Goal: Book appointment/travel/reservation

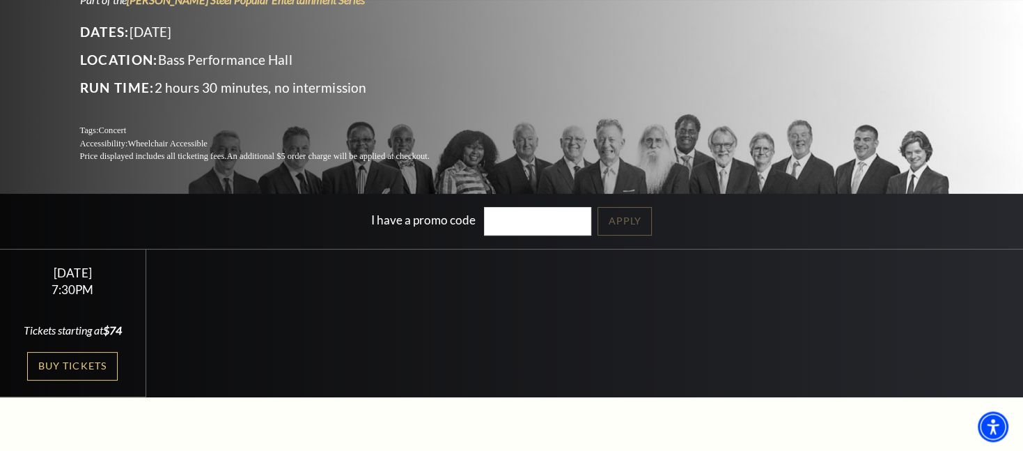
scroll to position [159, 0]
click at [78, 360] on link "Buy Tickets" at bounding box center [72, 365] width 91 height 29
click at [57, 361] on link "Buy Tickets" at bounding box center [72, 365] width 91 height 29
click at [52, 359] on link "Buy Tickets" at bounding box center [72, 365] width 91 height 29
click at [74, 365] on link "Buy Tickets" at bounding box center [72, 365] width 91 height 29
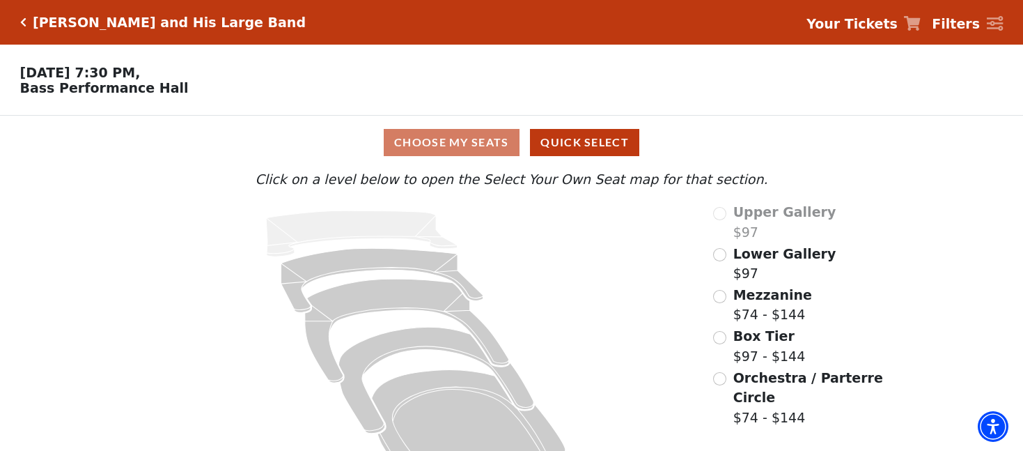
scroll to position [49, 0]
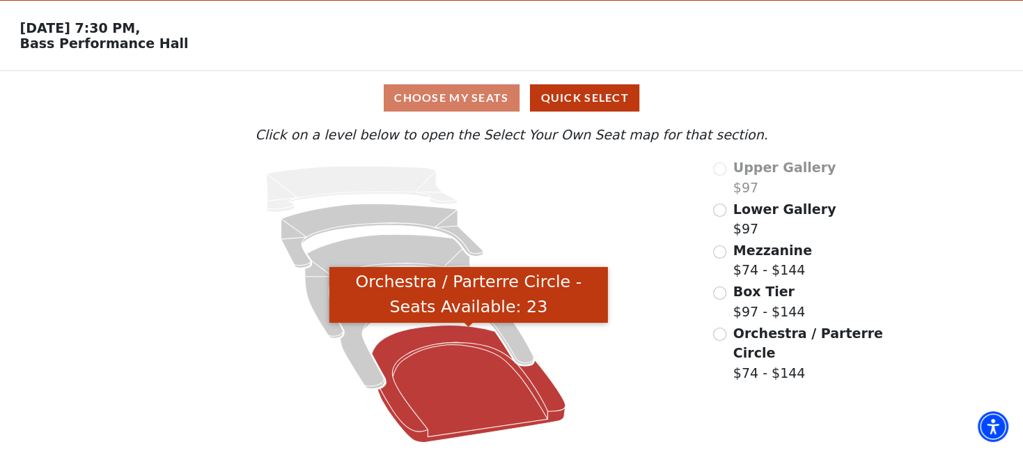
click at [448, 369] on icon "Orchestra / Parterre Circle - Seats Available: 23" at bounding box center [469, 383] width 194 height 117
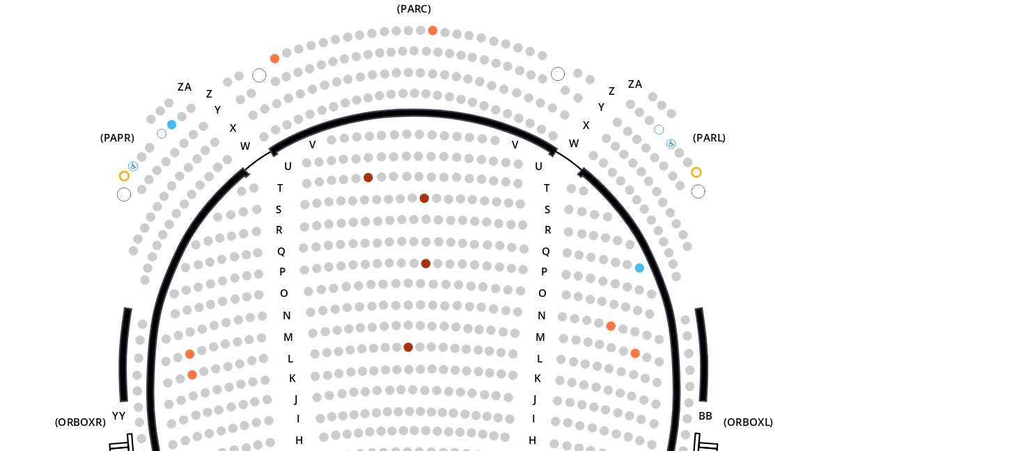
scroll to position [21, 0]
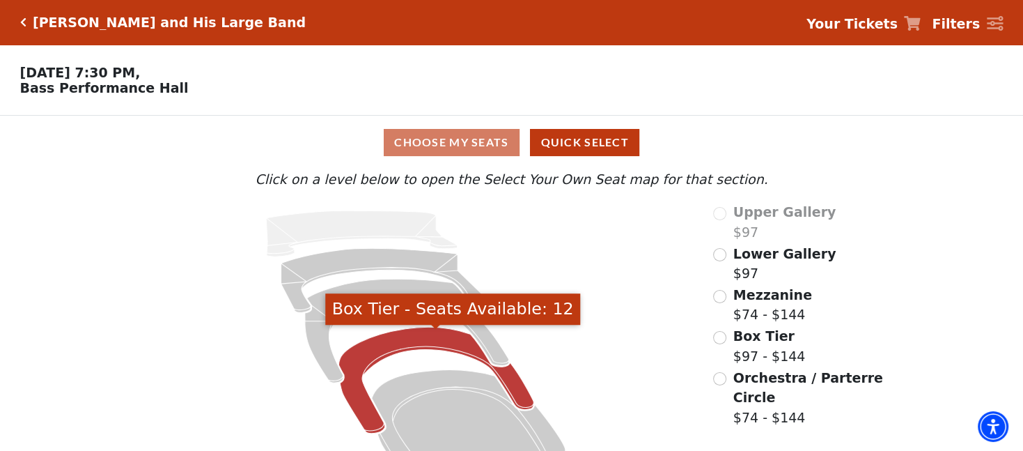
click at [358, 362] on icon "Box Tier - Seats Available: 12" at bounding box center [435, 380] width 195 height 107
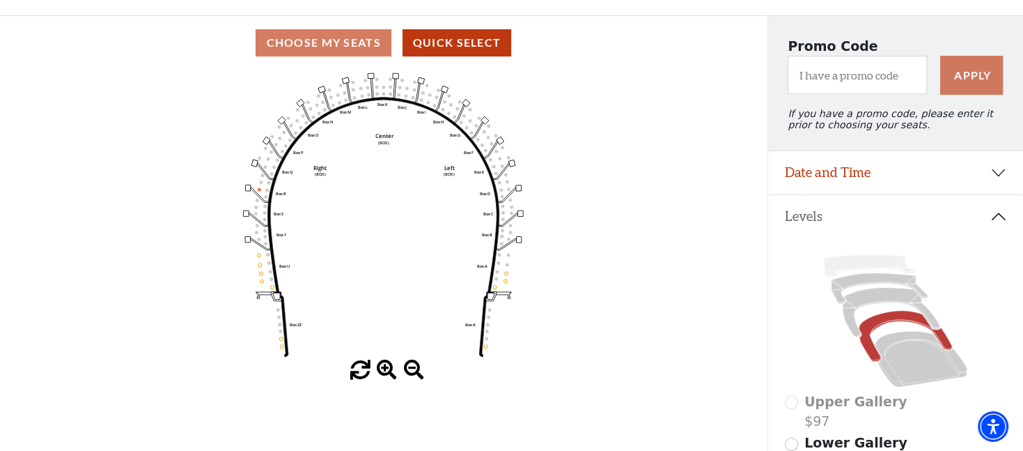
scroll to position [98, 0]
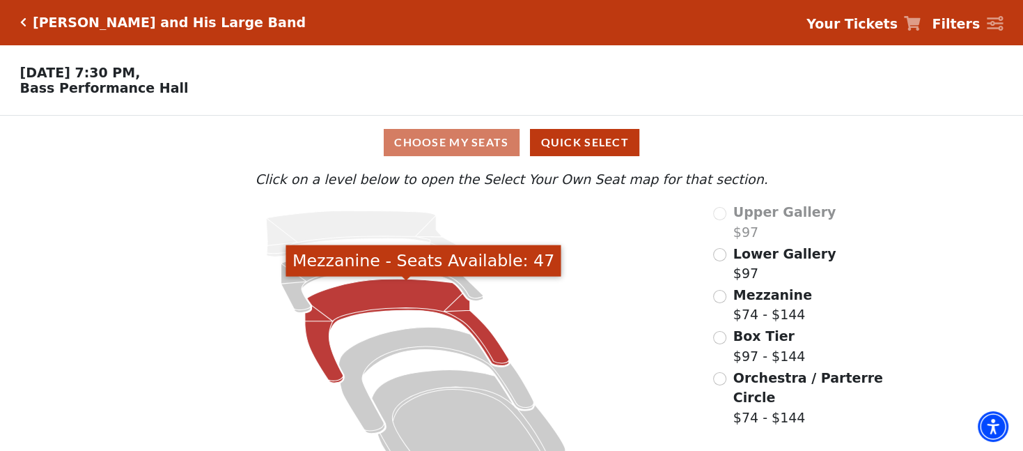
click at [387, 303] on icon "Mezzanine - Seats Available: 47" at bounding box center [407, 331] width 204 height 104
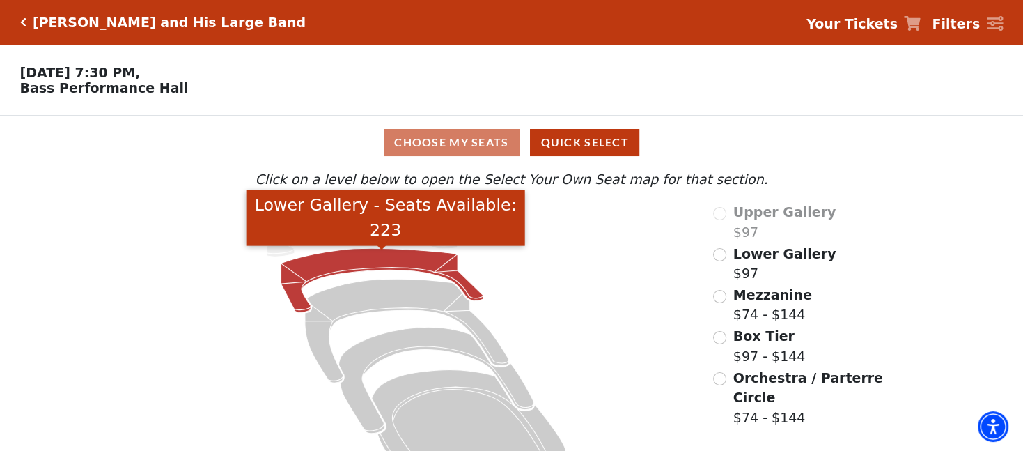
click at [397, 260] on icon "Lower Gallery - Seats Available: 223" at bounding box center [382, 280] width 202 height 64
